Goal: Share content

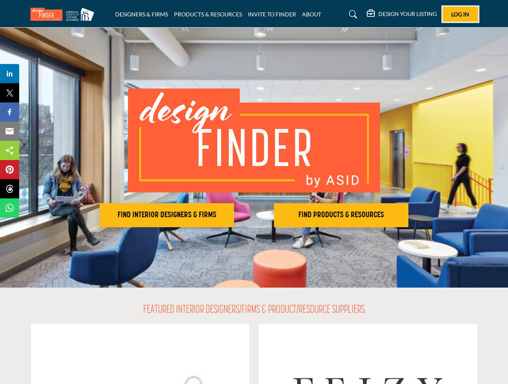
click at [460, 14] on span "Log In" at bounding box center [460, 14] width 18 height 7
click at [167, 215] on h2 "FIND INTERIOR DESIGNERS & FIRMS" at bounding box center [167, 215] width 130 height 10
click at [232, 215] on h2 "FIND PRODUCTS & RESOURCES" at bounding box center [167, 215] width 130 height 10
click at [10, 74] on span "Share" at bounding box center [13, 74] width 23 height 10
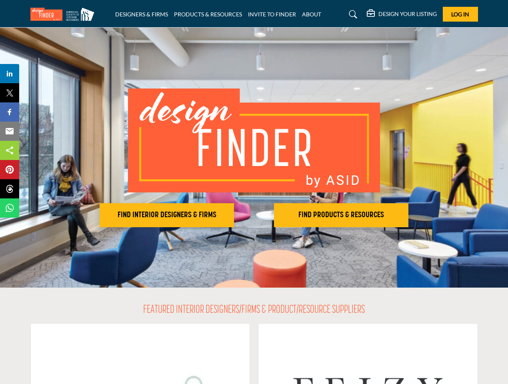
click at [10, 93] on span "Tweet" at bounding box center [13, 93] width 23 height 10
click at [10, 112] on span "Share" at bounding box center [13, 112] width 23 height 10
click at [10, 131] on span "Email" at bounding box center [13, 131] width 22 height 10
click at [10, 150] on span "Share" at bounding box center [13, 151] width 23 height 10
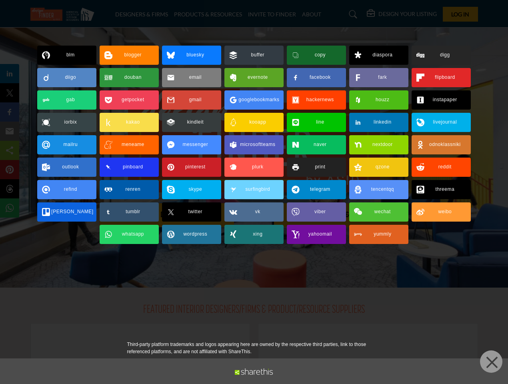
click at [10, 170] on span "Pin" at bounding box center [9, 170] width 15 height 10
